Goal: Find specific page/section: Find specific page/section

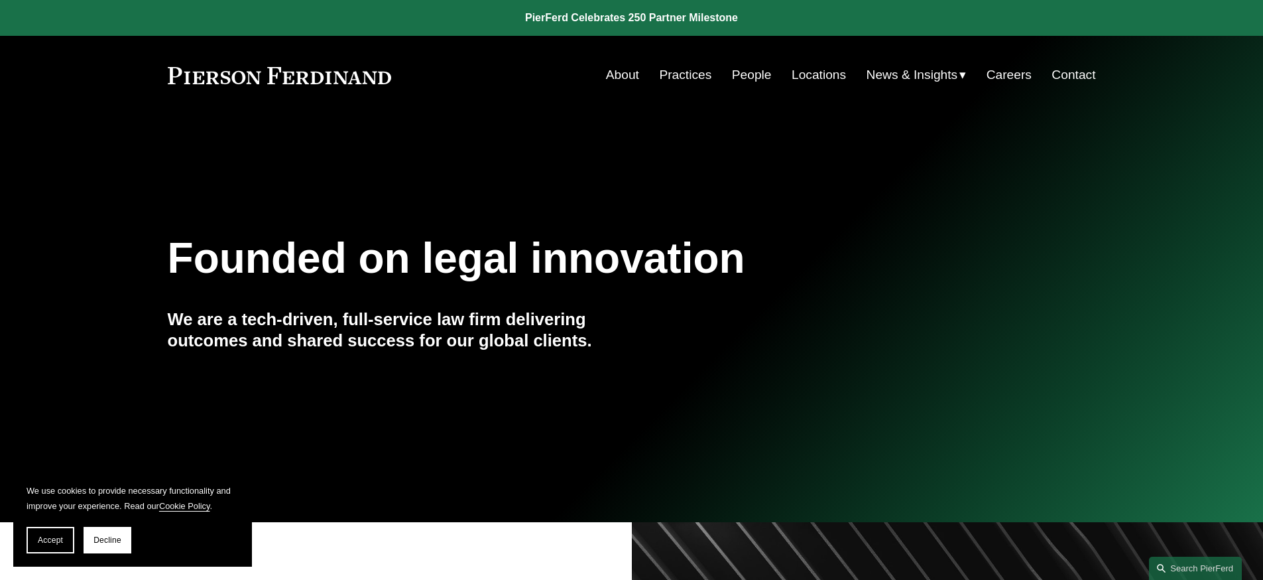
click at [688, 76] on link "Practices" at bounding box center [685, 74] width 52 height 25
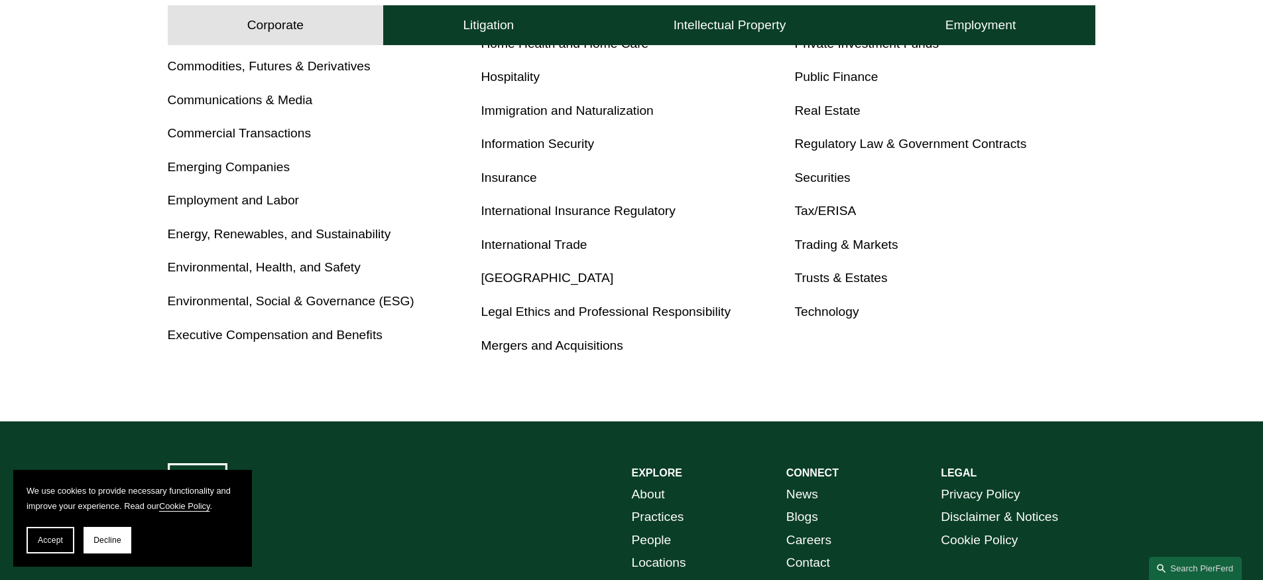
scroll to position [932, 0]
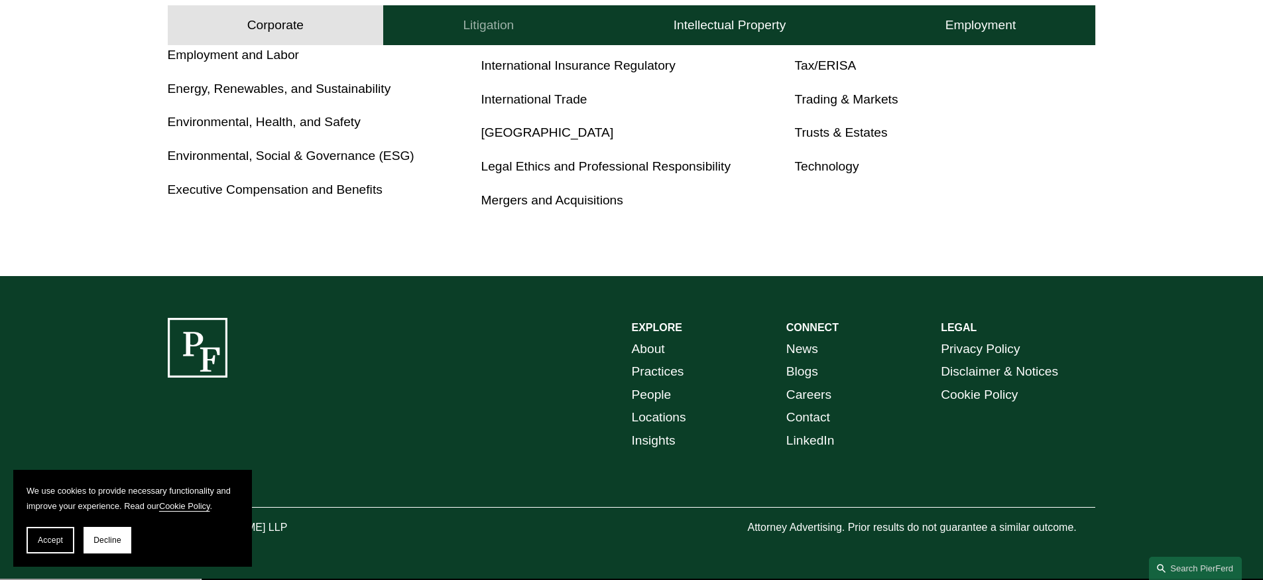
click at [468, 31] on h4 "Litigation" at bounding box center [488, 25] width 51 height 16
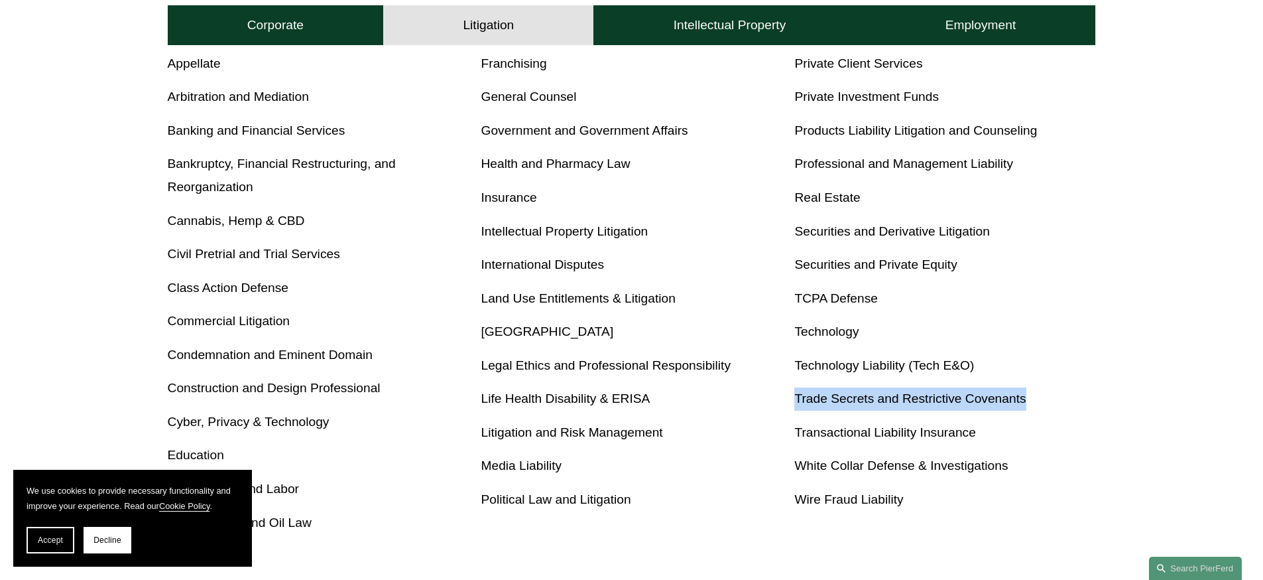
scroll to position [602, 0]
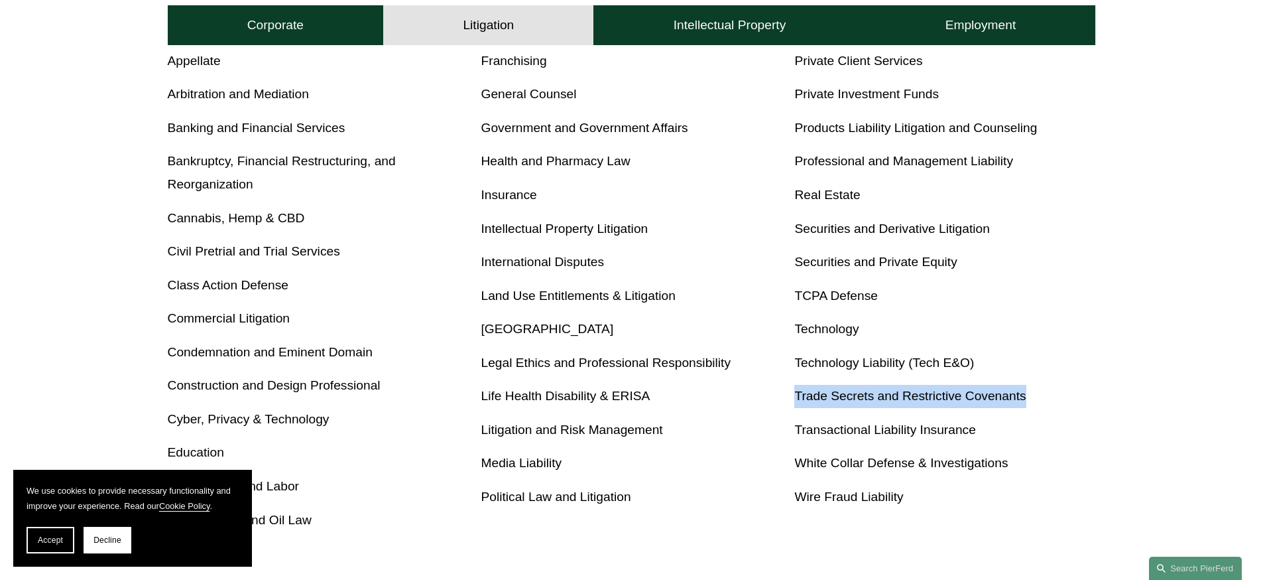
click at [568, 162] on link "Health and Pharmacy Law" at bounding box center [555, 161] width 149 height 14
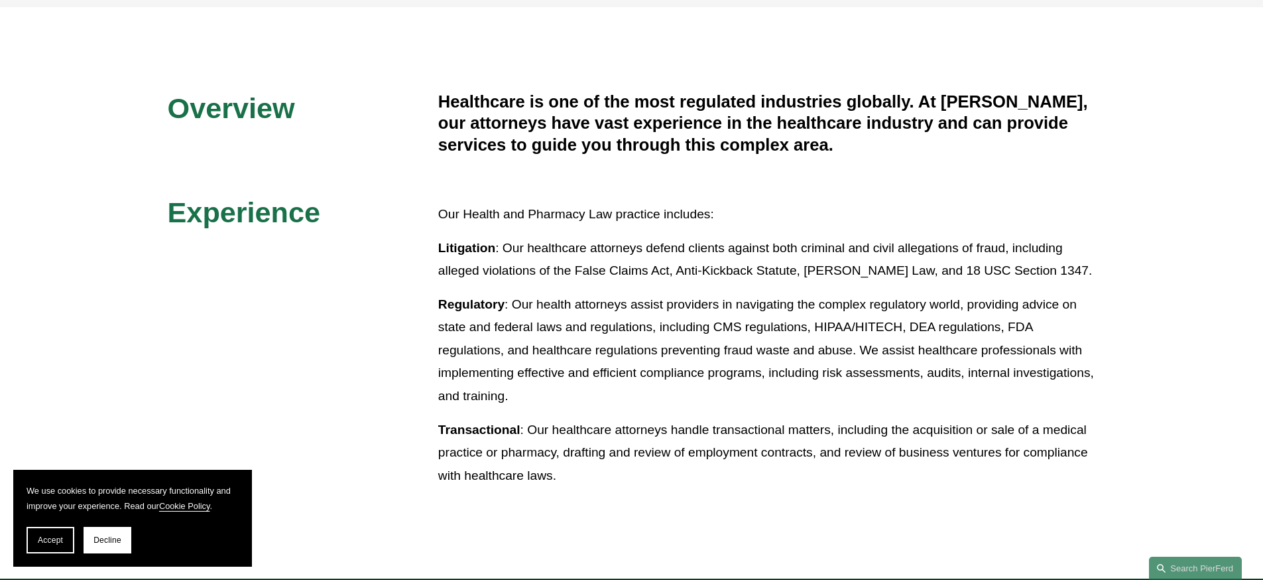
scroll to position [314, 0]
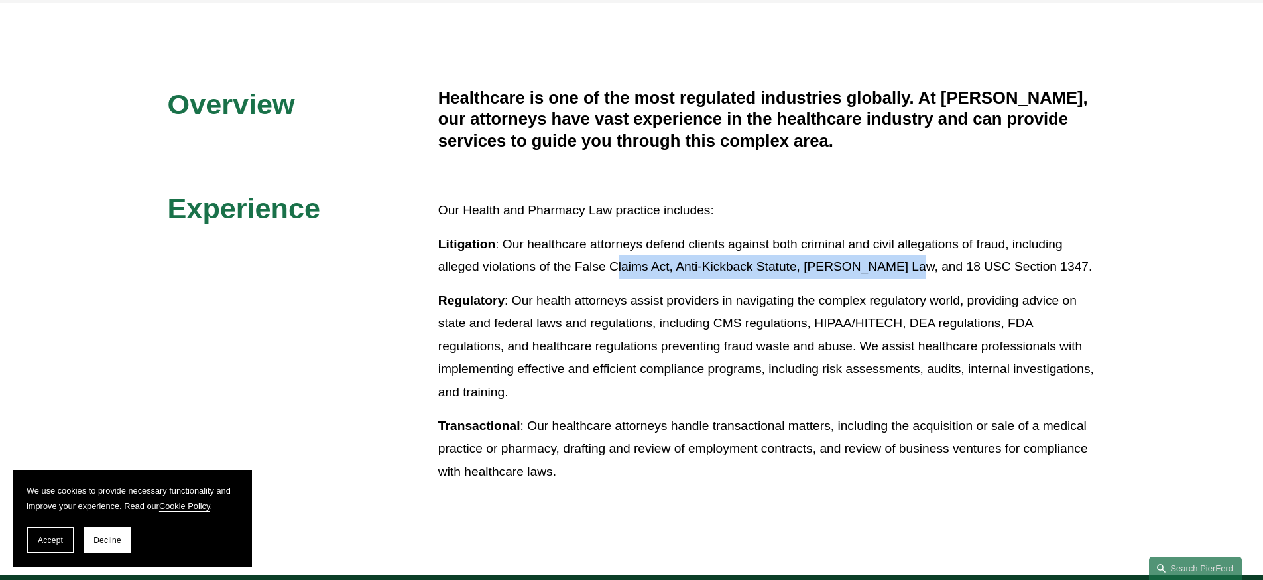
drag, startPoint x: 695, startPoint y: 263, endPoint x: 905, endPoint y: 263, distance: 209.6
click at [906, 264] on p "Litigation : Our healthcare attorneys defend clients against both criminal and …" at bounding box center [767, 256] width 658 height 46
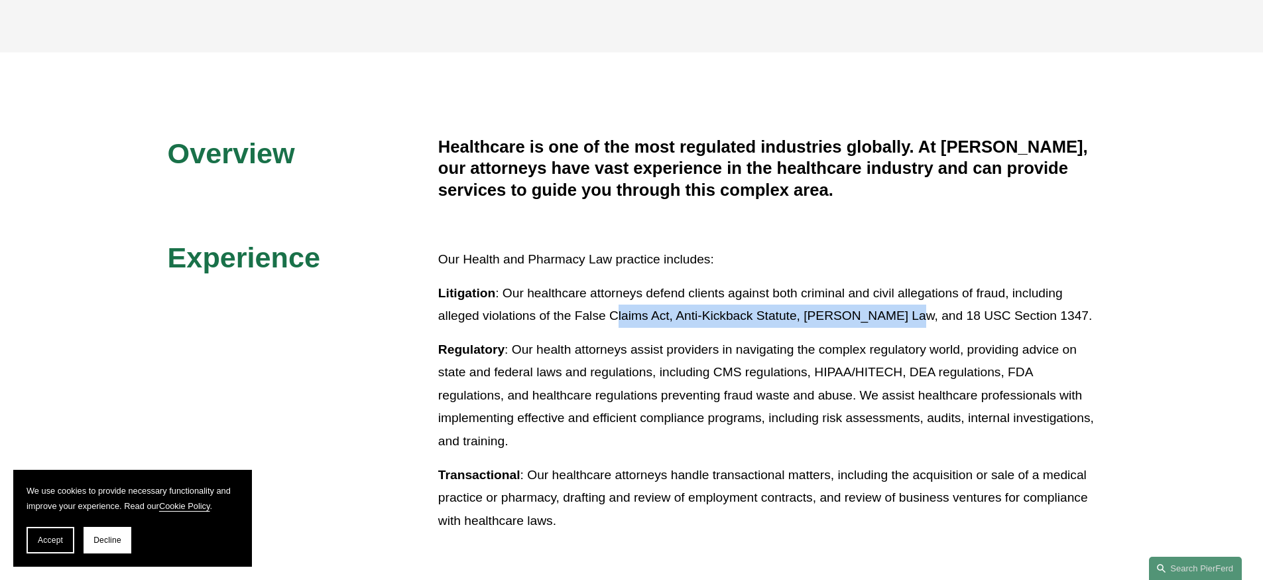
scroll to position [0, 0]
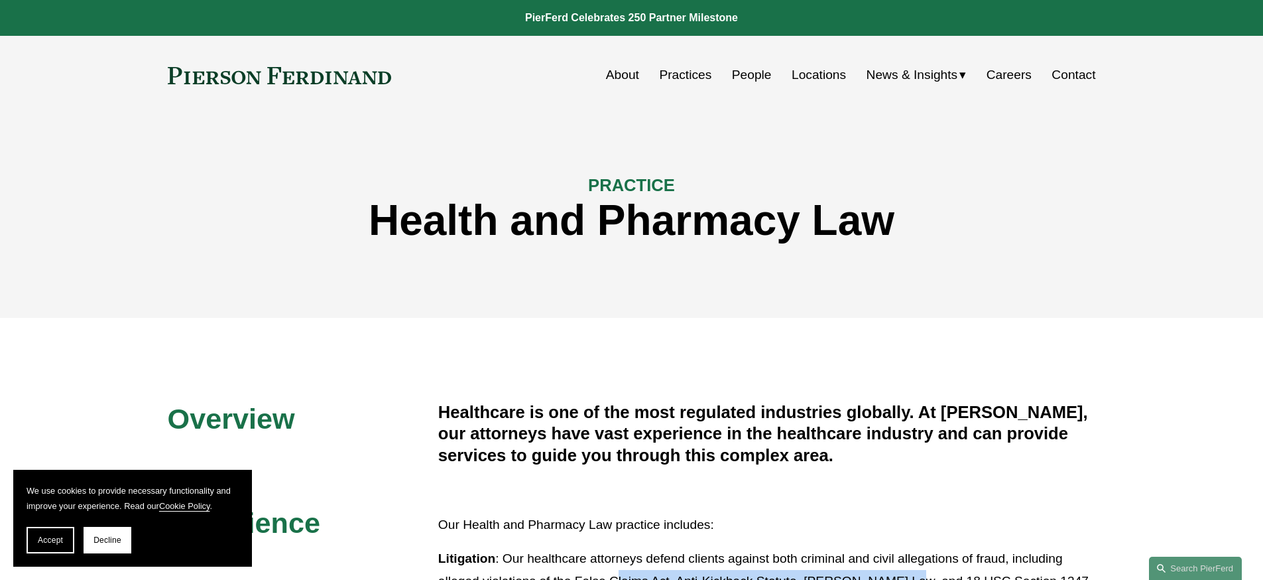
click at [748, 74] on link "People" at bounding box center [752, 74] width 40 height 25
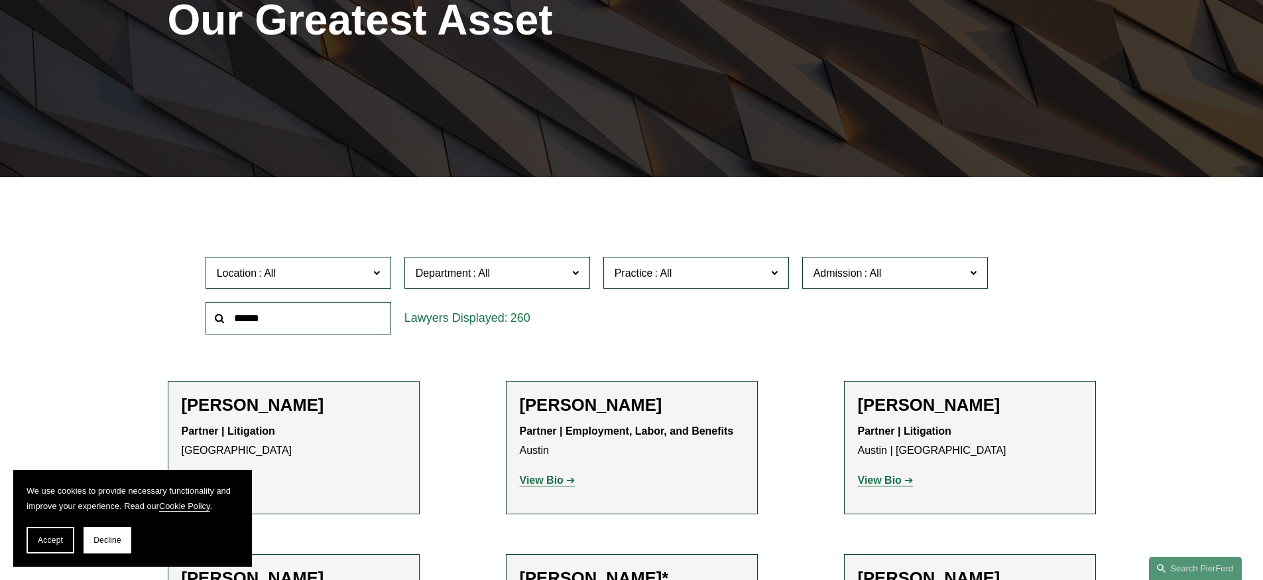
scroll to position [240, 0]
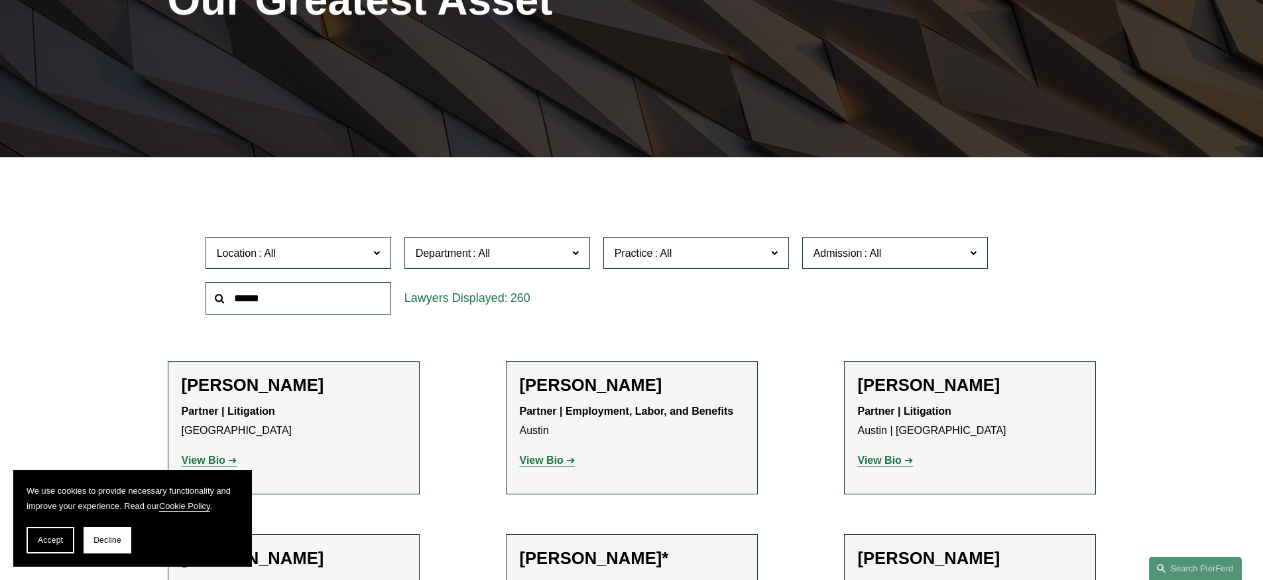
click at [692, 251] on span "Practice" at bounding box center [691, 253] width 152 height 18
drag, startPoint x: 692, startPoint y: 251, endPoint x: 684, endPoint y: 251, distance: 8.0
click at [692, 251] on span "Practice" at bounding box center [691, 253] width 152 height 18
click at [529, 247] on span "Department" at bounding box center [492, 253] width 152 height 18
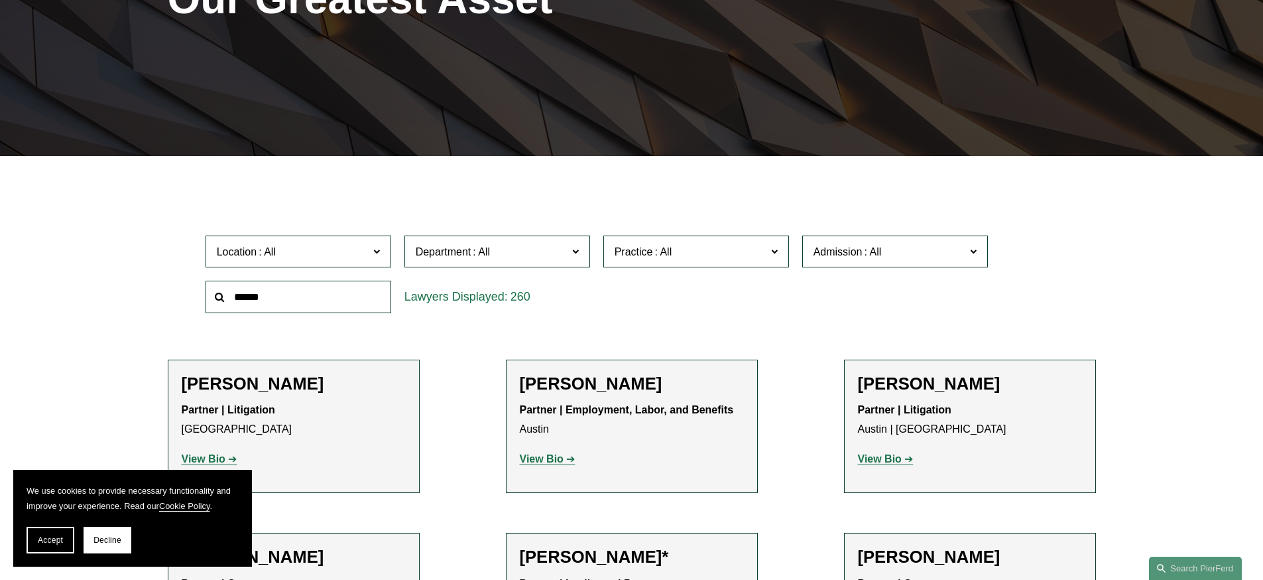
scroll to position [243, 0]
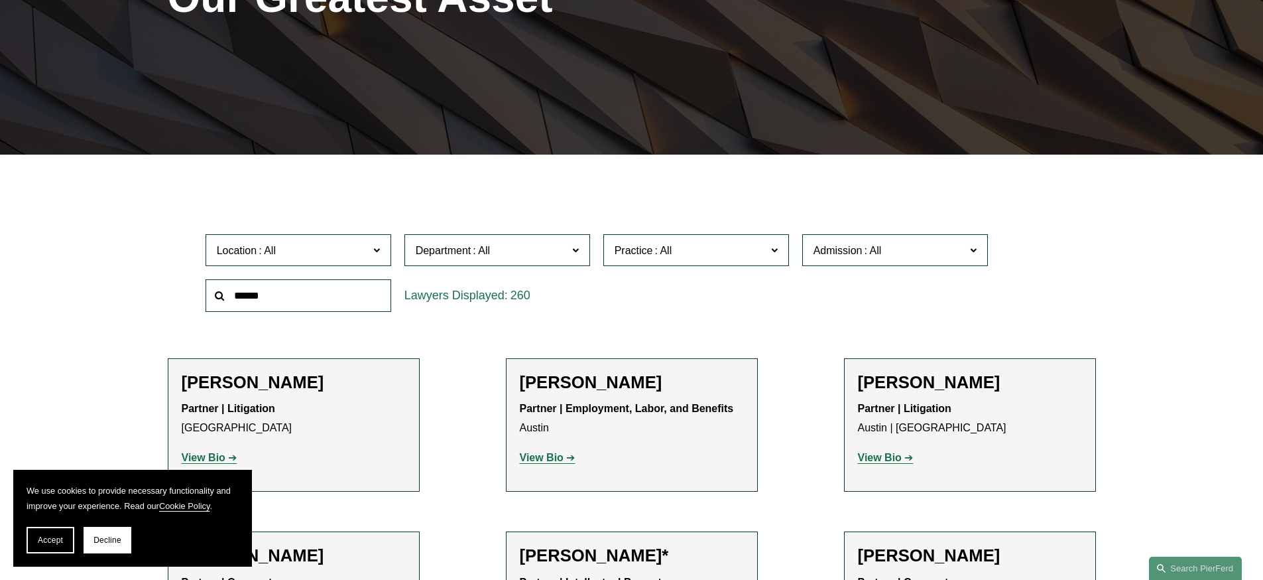
click at [0, 0] on link "Intellectual Property" at bounding box center [0, 0] width 0 height 0
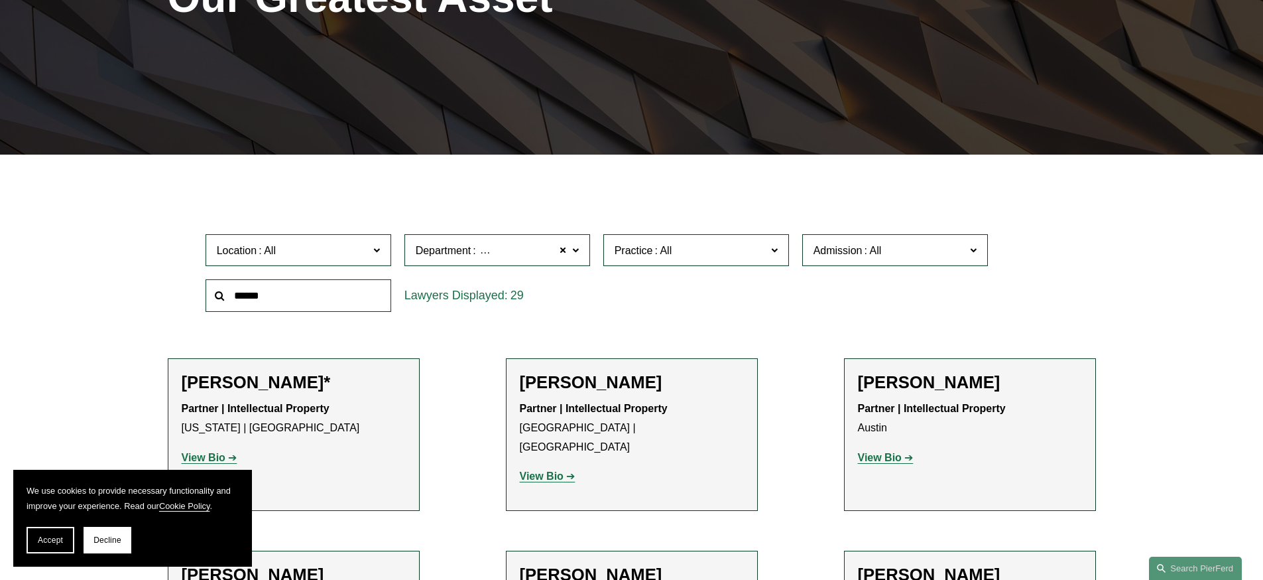
click at [479, 259] on label "Department Intellectual Property" at bounding box center [498, 250] width 186 height 32
click at [0, 0] on ul "All Corporate Employment, Labor, and Benefits Intellectual Property Litigation" at bounding box center [0, 0] width 0 height 0
click at [0, 0] on link "All" at bounding box center [0, 0] width 0 height 0
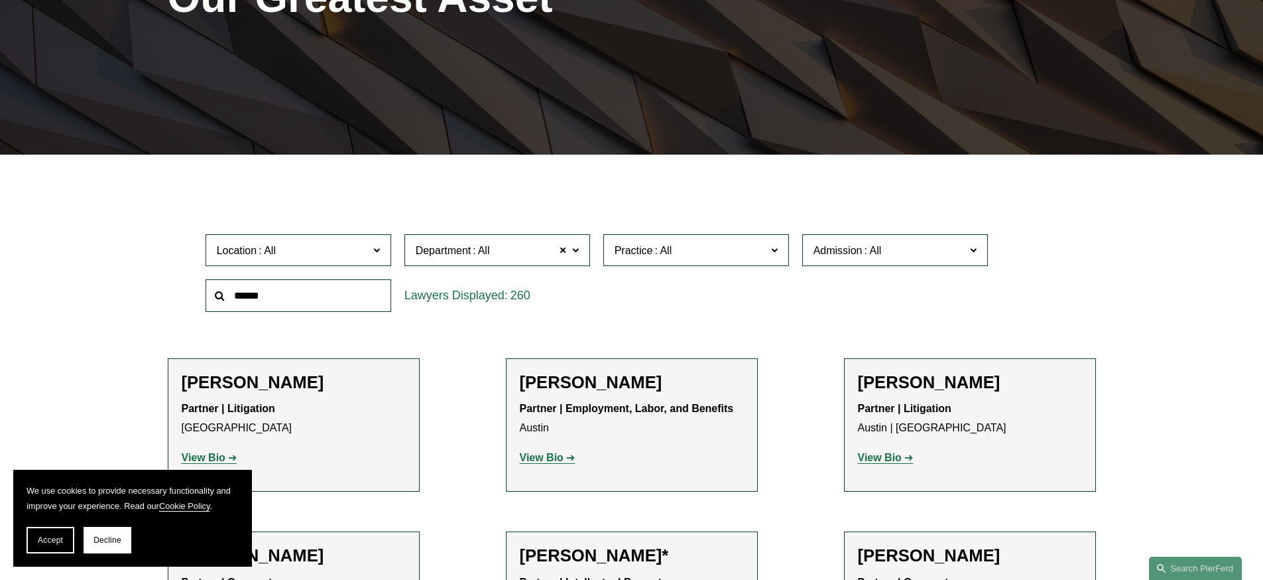
click at [686, 258] on span "Practice" at bounding box center [691, 250] width 152 height 18
drag, startPoint x: 1039, startPoint y: 264, endPoint x: 1016, endPoint y: 258, distance: 24.0
click at [1036, 264] on div "Location All Atlanta Austin Boston Charlotte Chicago Cincinnati Cleveland Colum…" at bounding box center [632, 272] width 866 height 91
